Goal: Check status

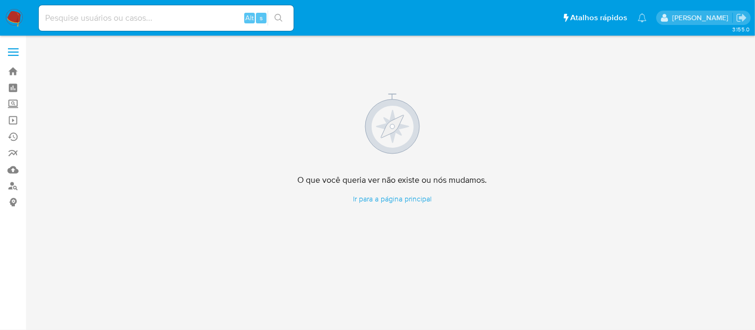
click at [64, 19] on input at bounding box center [166, 18] width 255 height 14
paste input "kPven07F7i5VY7x8A3glYLmq"
type input "kPven07F7i5VY7x8A3glYLmq"
click at [280, 16] on icon "search-icon" at bounding box center [278, 18] width 8 height 8
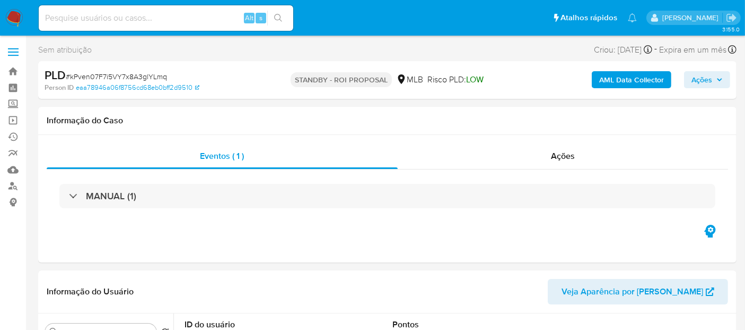
select select "10"
click at [125, 16] on input at bounding box center [166, 18] width 255 height 14
paste input "kPven07F7i5VY7x8A3glYLmq"
type input "kPven07F7i5VY7x8A3glYLmq"
click at [279, 16] on icon "search-icon" at bounding box center [278, 18] width 8 height 8
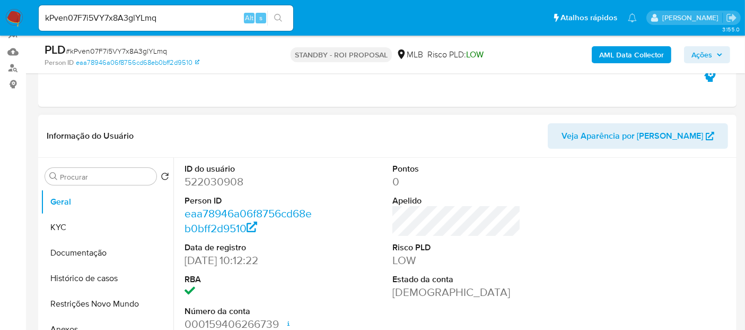
scroll to position [177, 0]
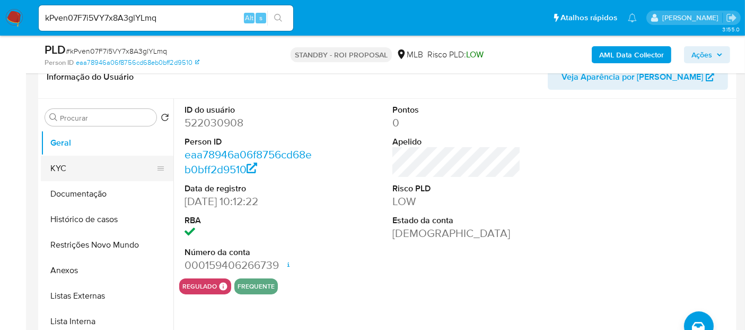
click at [56, 167] on button "KYC" at bounding box center [103, 167] width 124 height 25
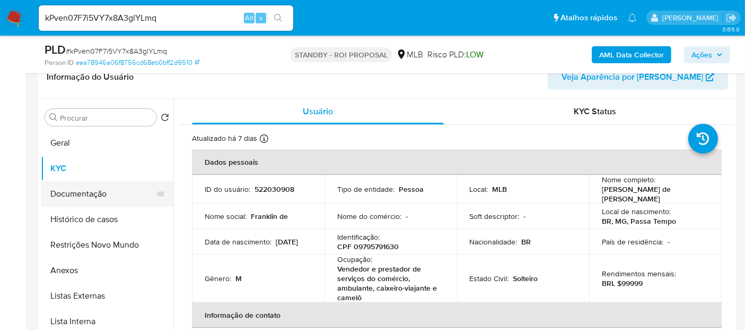
click at [88, 196] on button "Documentação" at bounding box center [103, 193] width 124 height 25
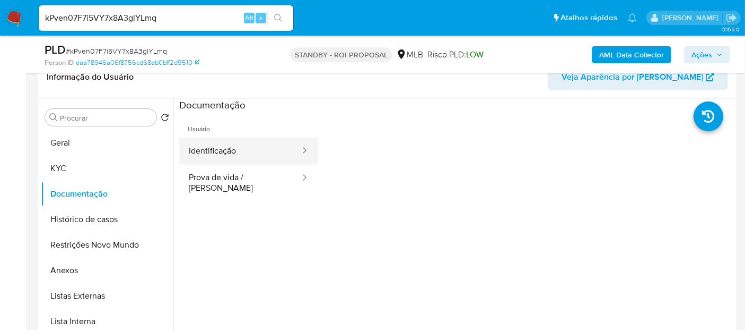
click at [208, 153] on button "Identificação" at bounding box center [240, 150] width 122 height 27
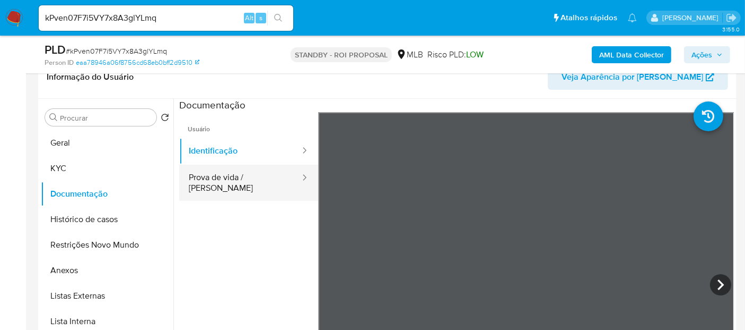
click at [239, 174] on button "Prova de vida / [PERSON_NAME]" at bounding box center [240, 182] width 122 height 36
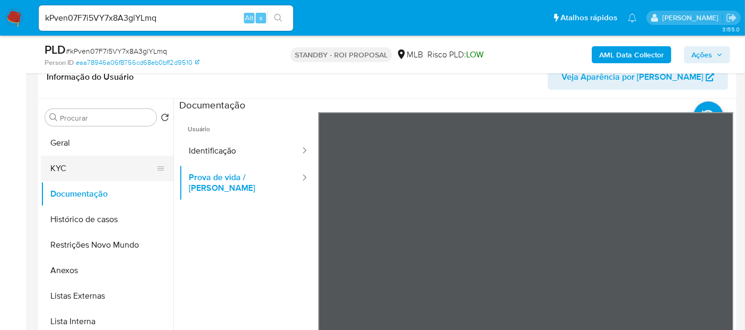
click at [70, 166] on button "KYC" at bounding box center [103, 167] width 124 height 25
